Goal: Information Seeking & Learning: Learn about a topic

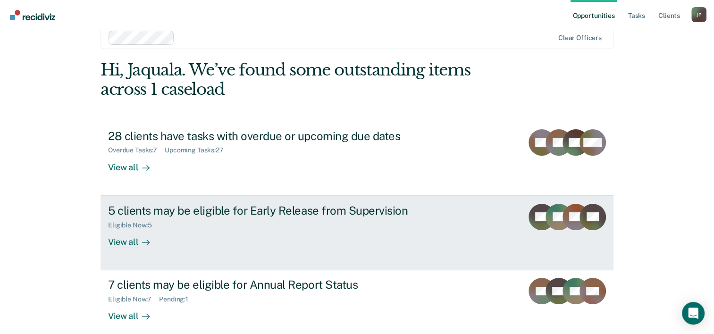
scroll to position [29, 0]
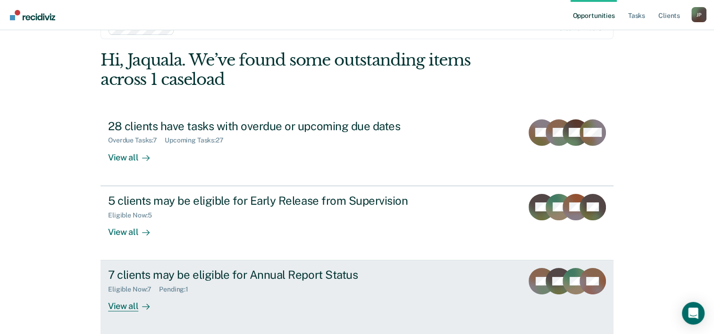
click at [134, 307] on div "View all" at bounding box center [134, 302] width 53 height 18
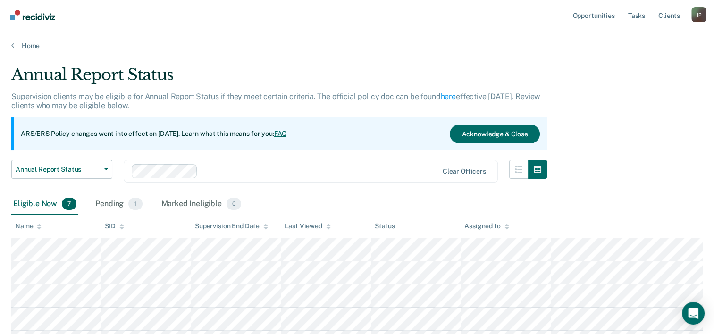
click at [28, 41] on div "Home" at bounding box center [357, 40] width 714 height 20
click at [28, 47] on link "Home" at bounding box center [356, 46] width 691 height 8
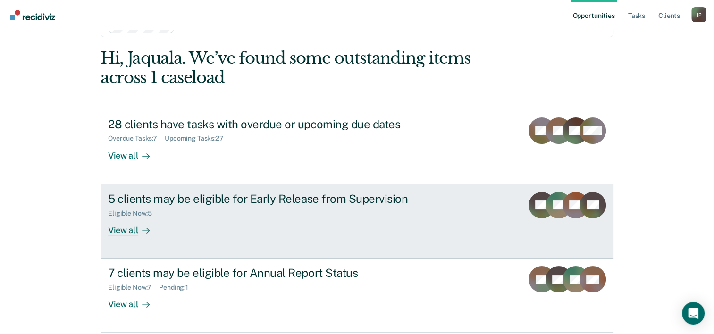
scroll to position [66, 0]
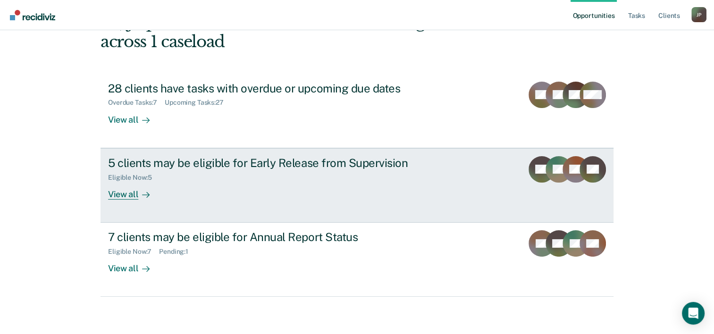
click at [125, 192] on div "View all" at bounding box center [134, 190] width 53 height 18
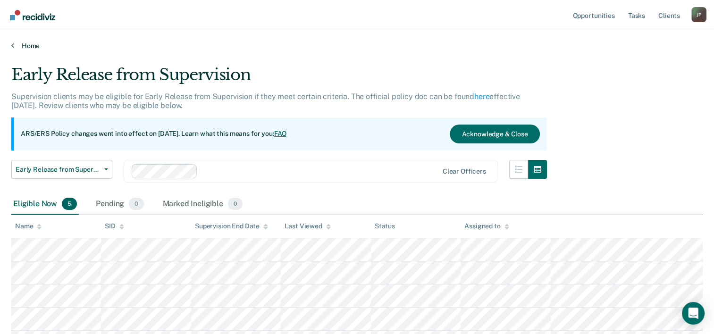
click at [22, 48] on link "Home" at bounding box center [356, 46] width 691 height 8
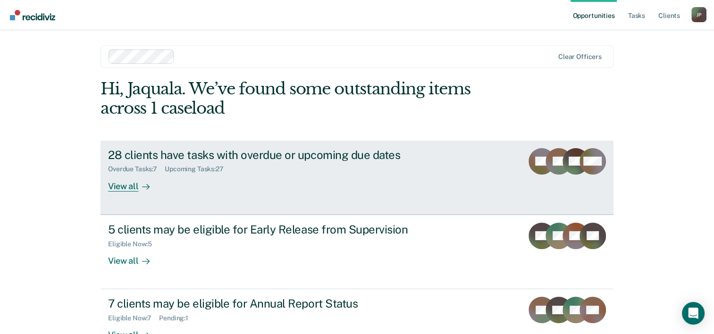
click at [127, 189] on div "View all" at bounding box center [134, 182] width 53 height 18
